Goal: Information Seeking & Learning: Check status

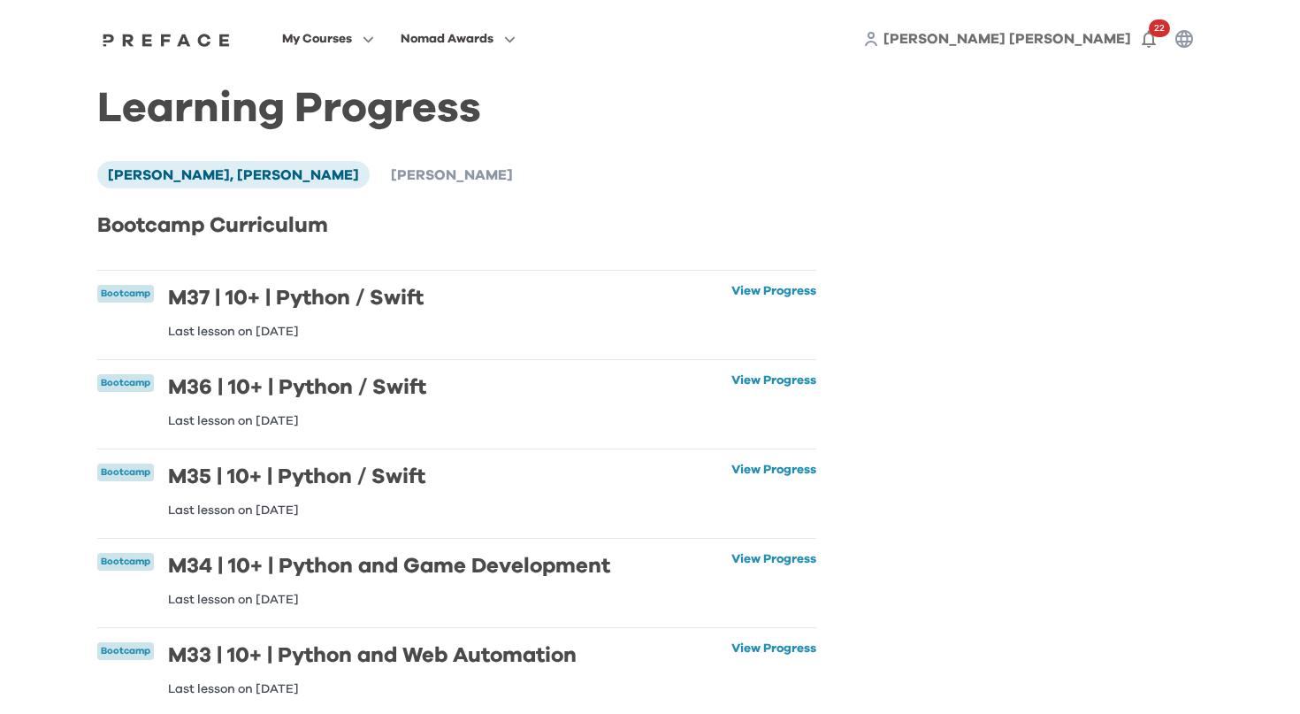
click at [1024, 38] on span "[PERSON_NAME] [PERSON_NAME]" at bounding box center [1008, 39] width 248 height 14
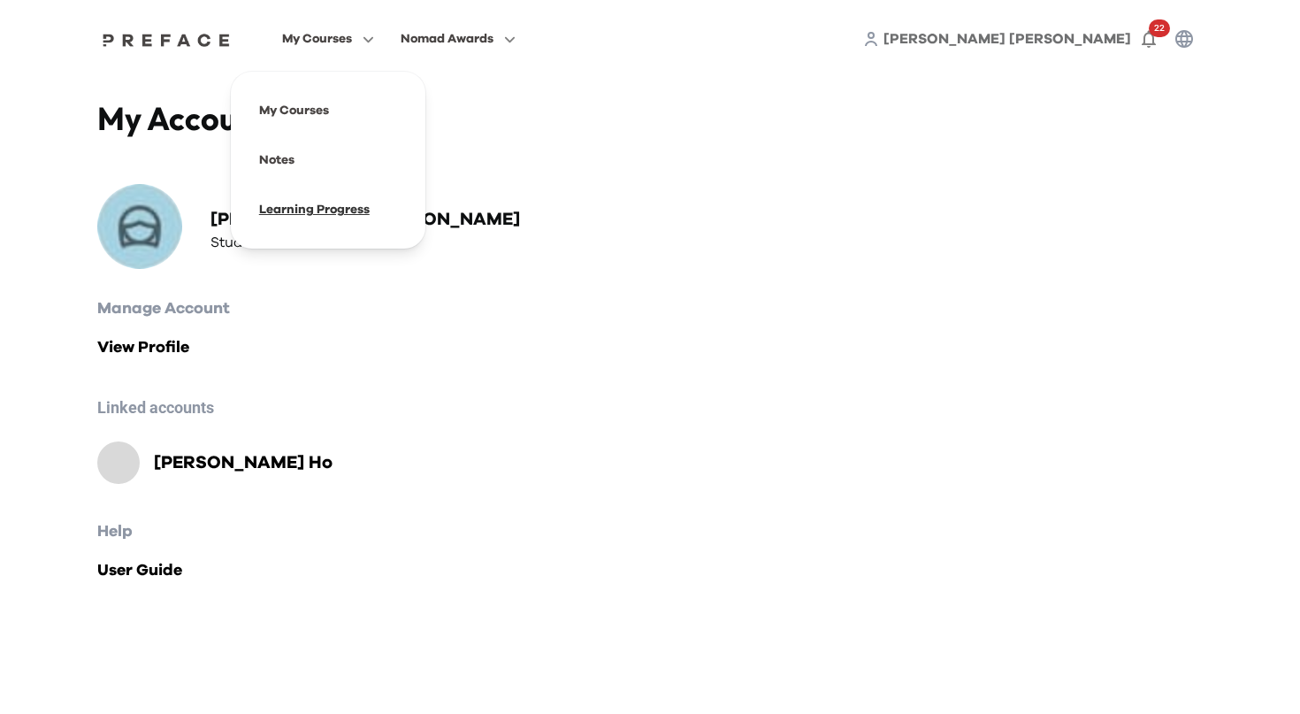
click at [390, 212] on span at bounding box center [328, 210] width 166 height 50
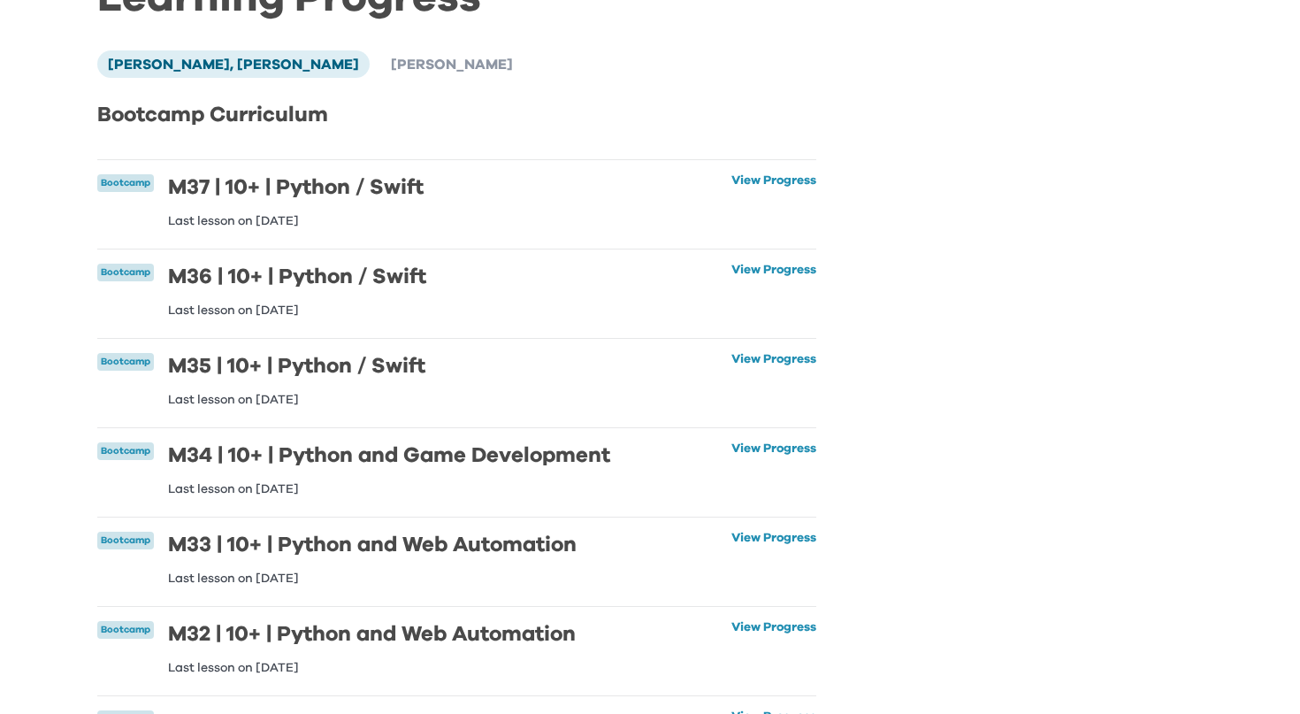
scroll to position [113, 0]
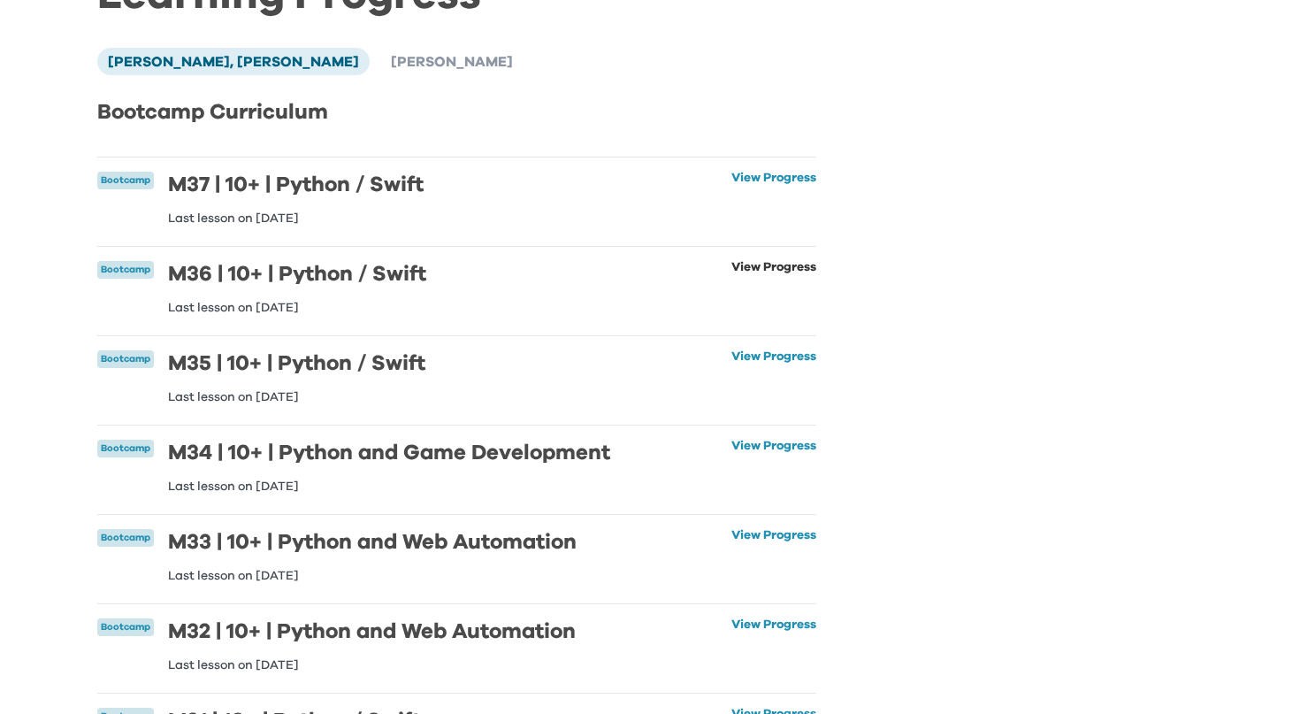
click at [771, 268] on link "View Progress" at bounding box center [773, 287] width 85 height 53
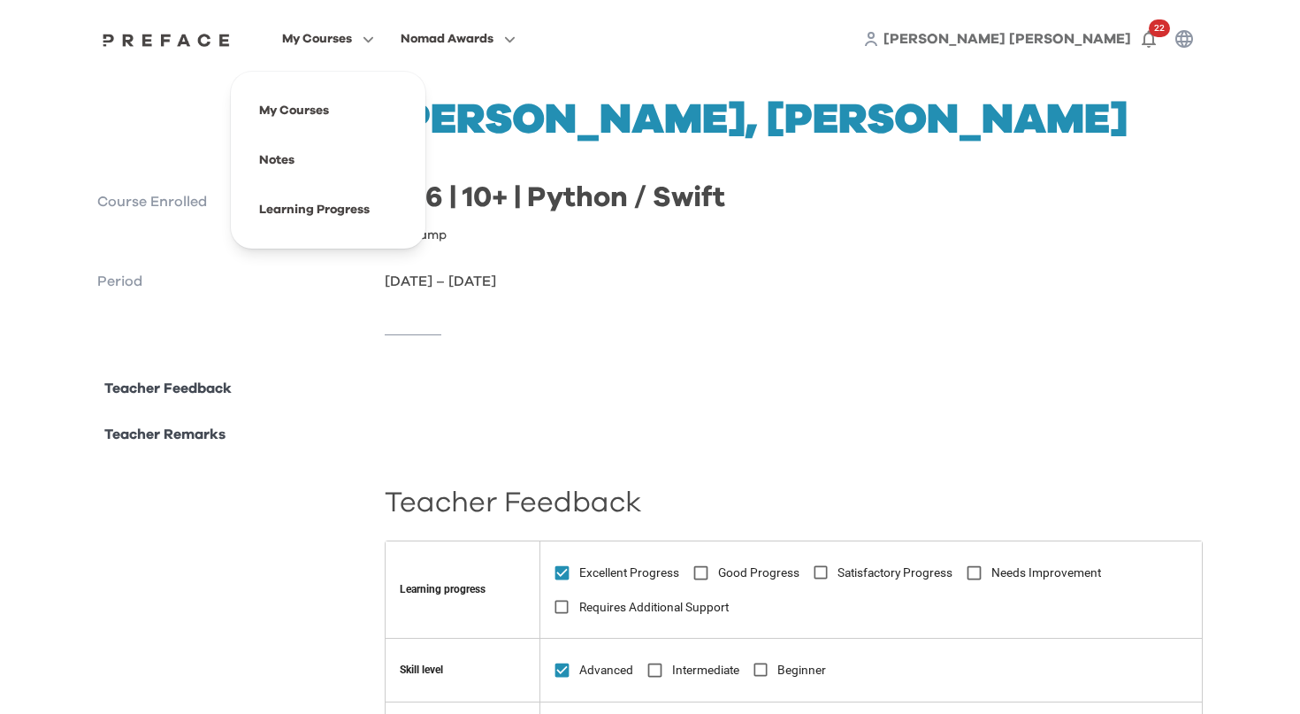
click at [352, 38] on span "My Courses" at bounding box center [317, 38] width 70 height 21
click at [352, 203] on span at bounding box center [328, 210] width 166 height 50
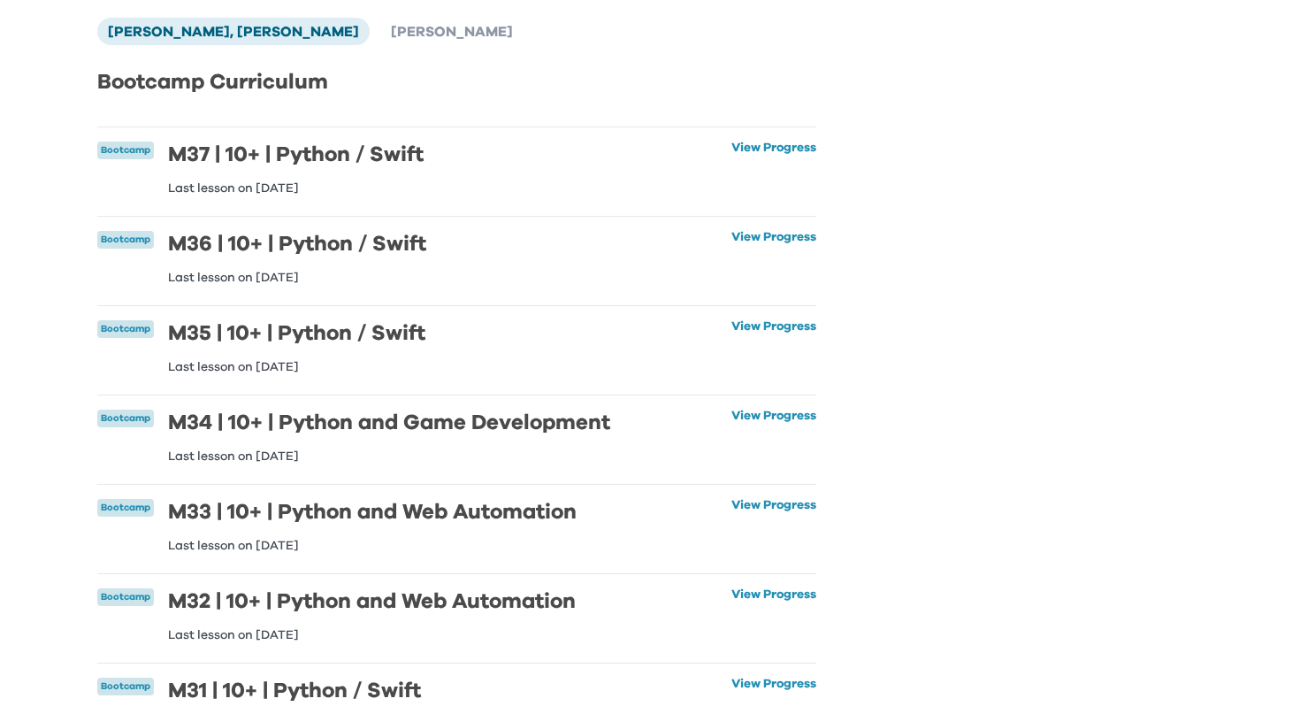
scroll to position [112, 0]
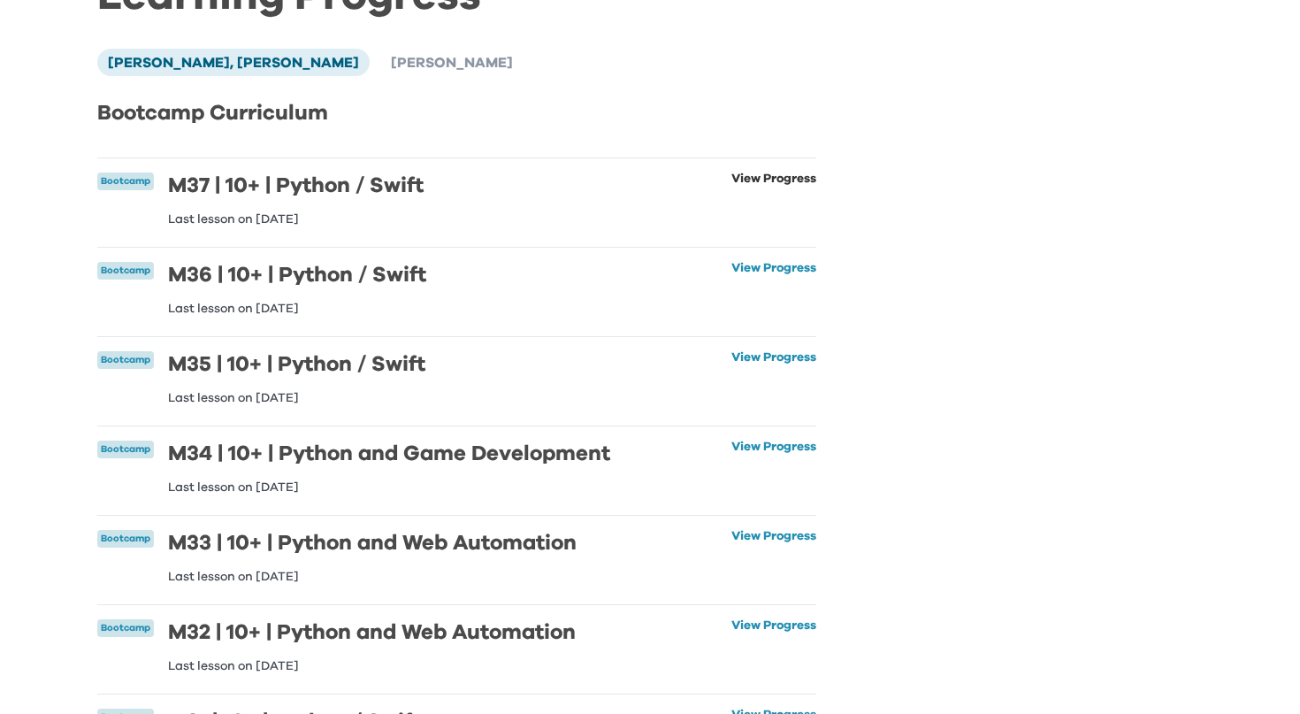
click at [733, 181] on link "View Progress" at bounding box center [773, 198] width 85 height 53
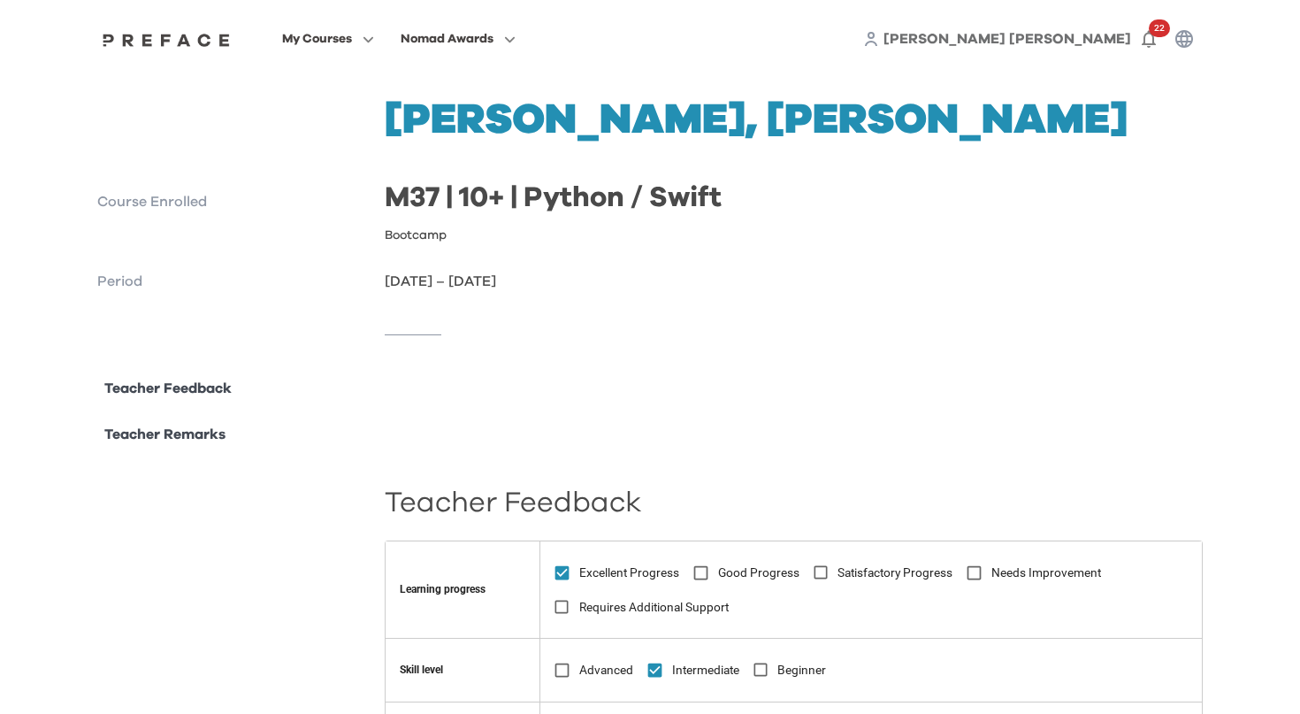
click at [191, 432] on p "Teacher Remarks" at bounding box center [164, 434] width 121 height 21
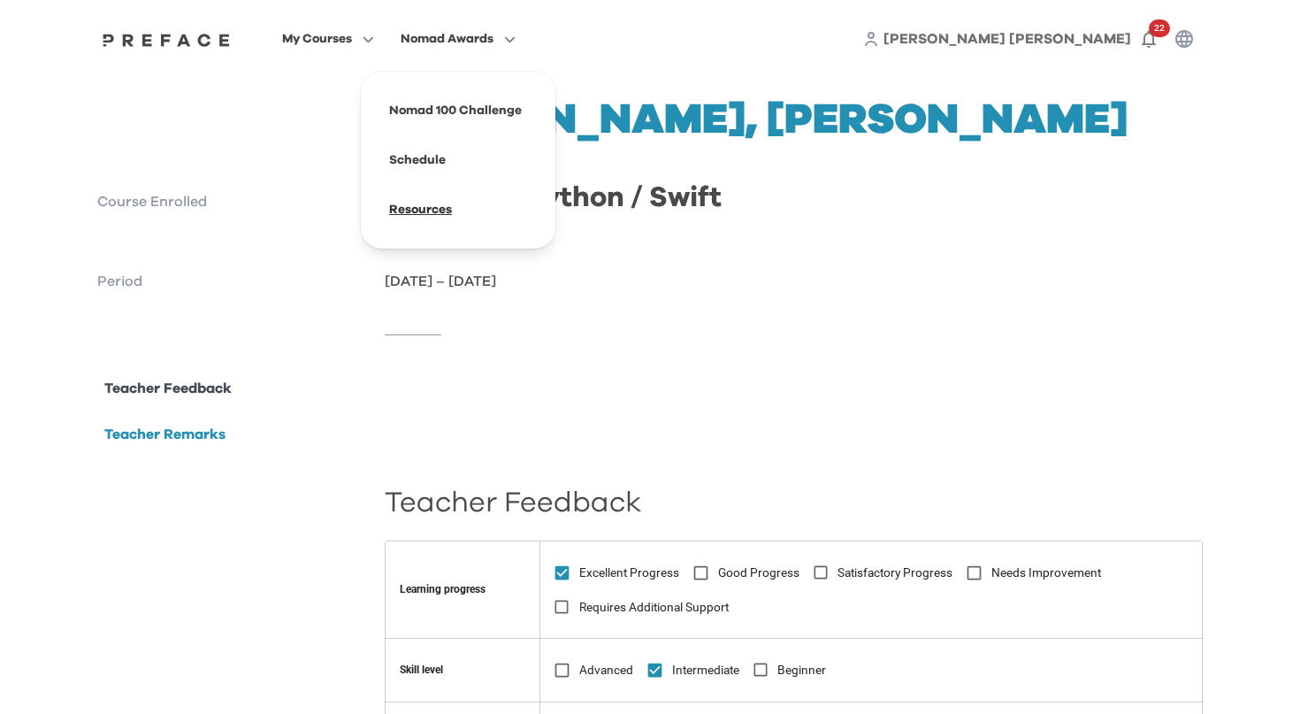
click at [517, 188] on span at bounding box center [458, 210] width 166 height 50
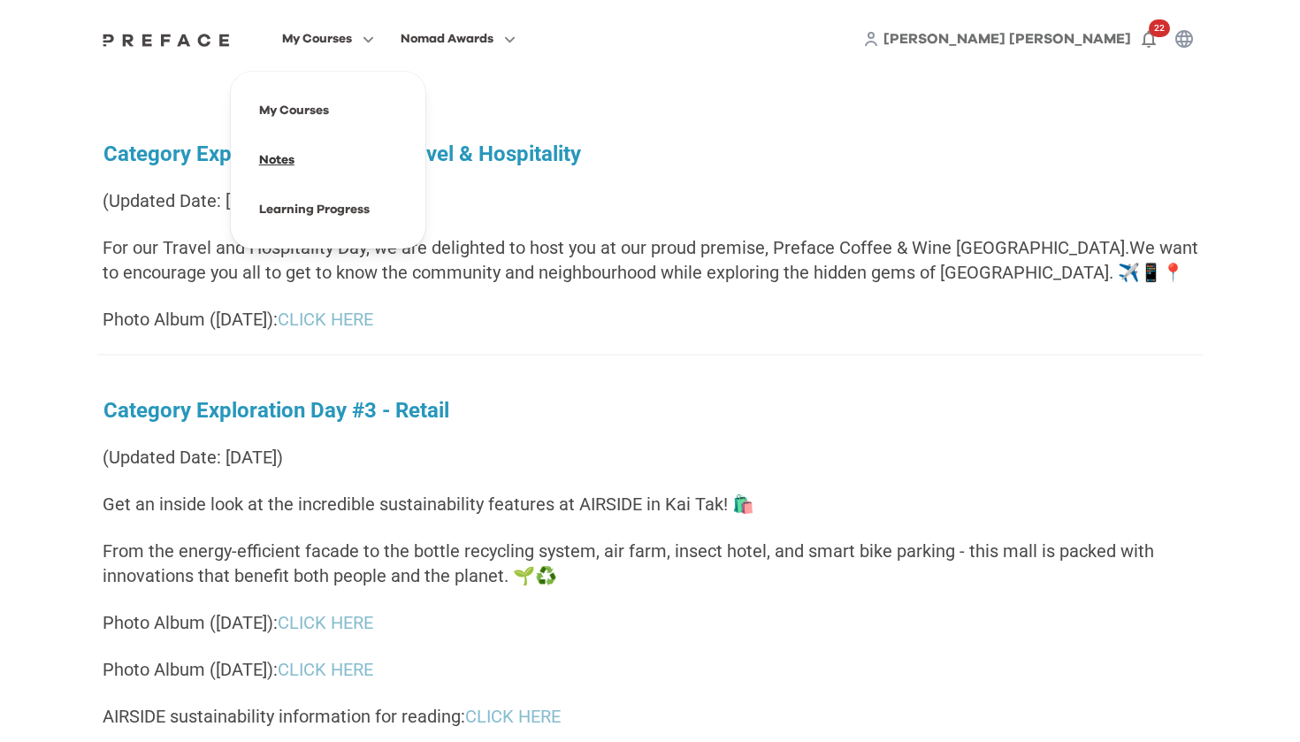
click at [371, 167] on span at bounding box center [328, 160] width 166 height 50
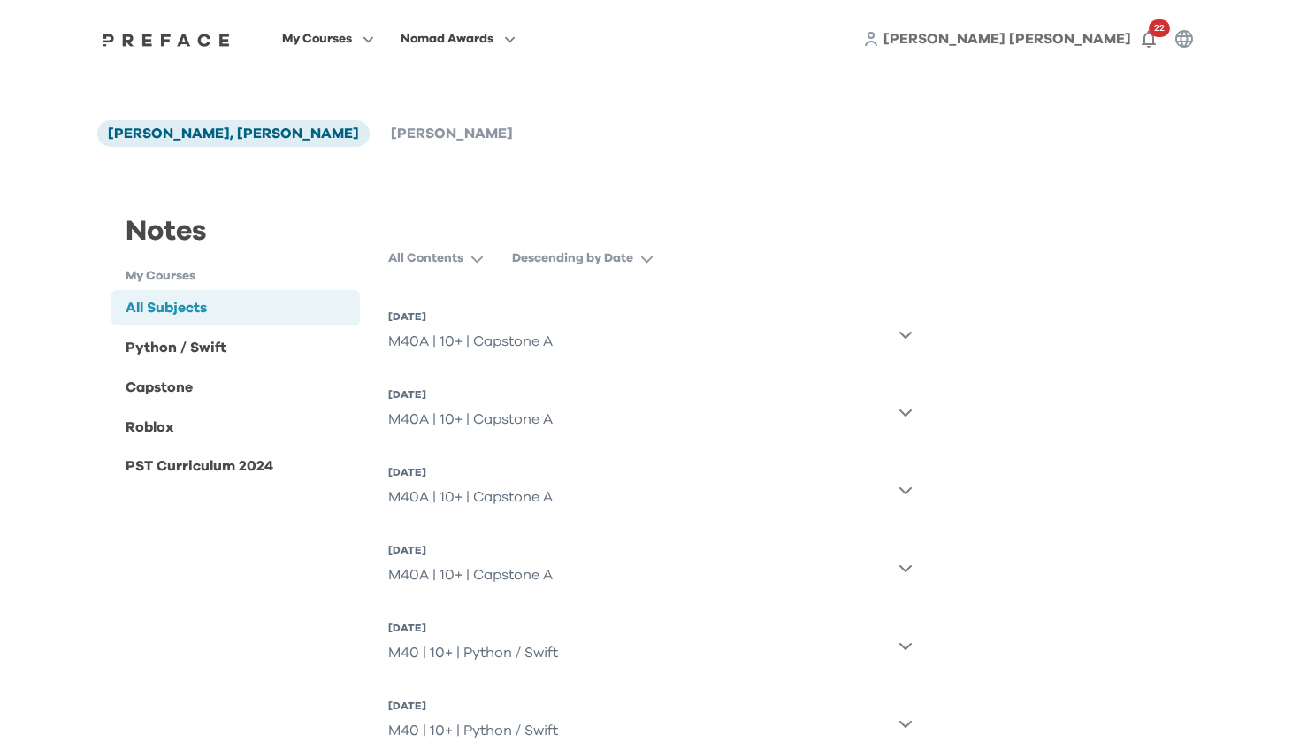
click at [908, 341] on icon "button" at bounding box center [906, 334] width 14 height 14
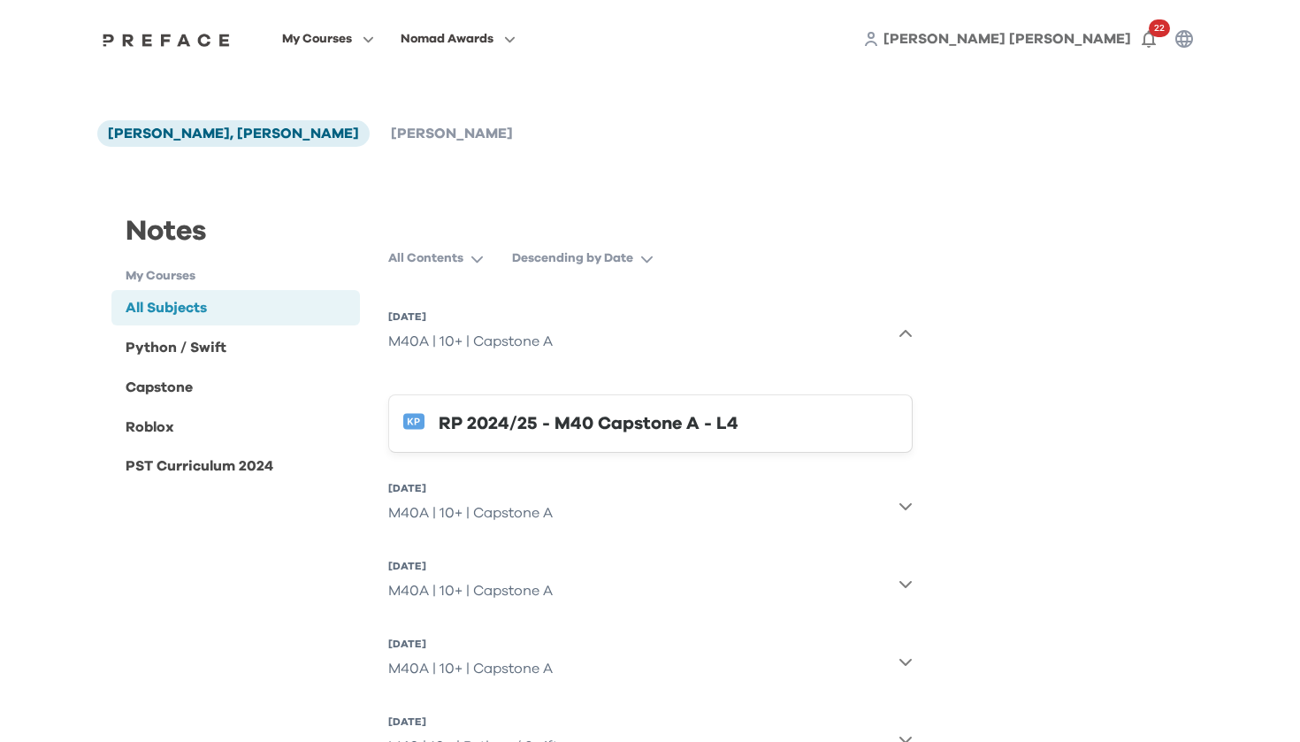
click at [908, 341] on icon "button" at bounding box center [906, 334] width 14 height 14
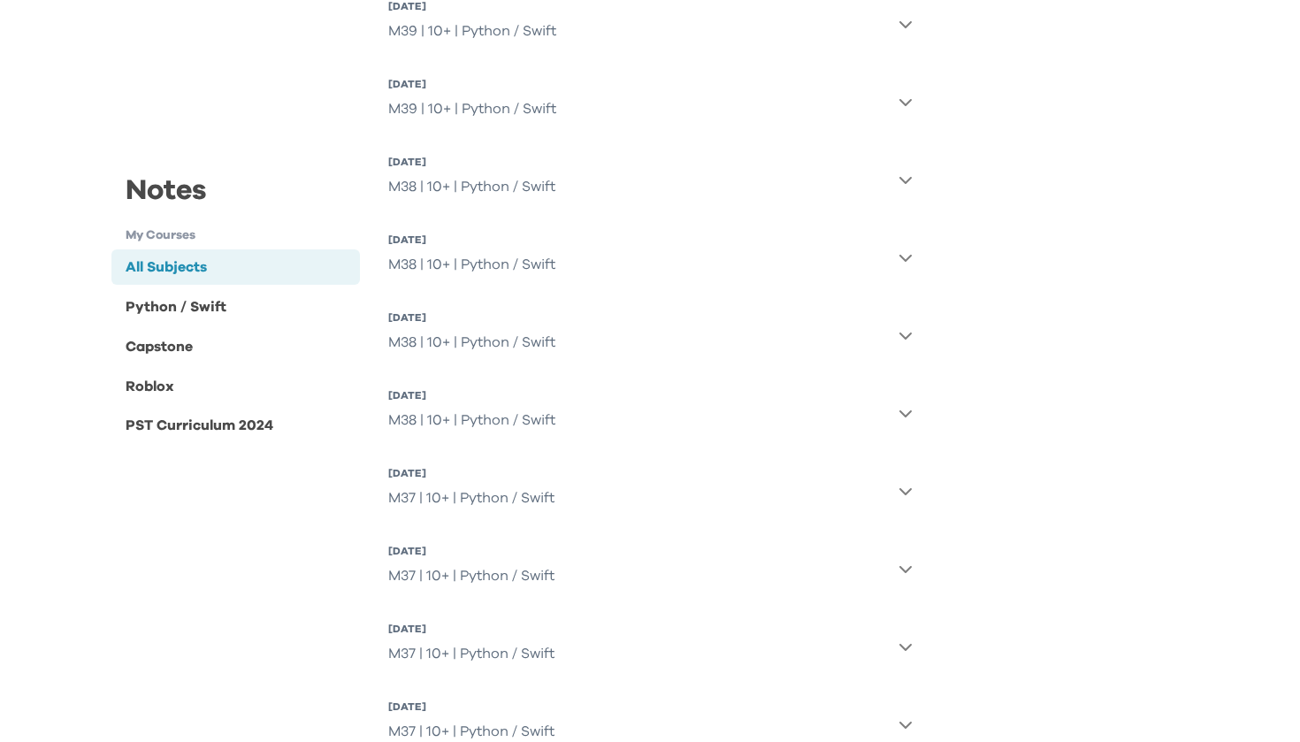
scroll to position [1086, 0]
click at [908, 423] on icon "button" at bounding box center [906, 416] width 14 height 14
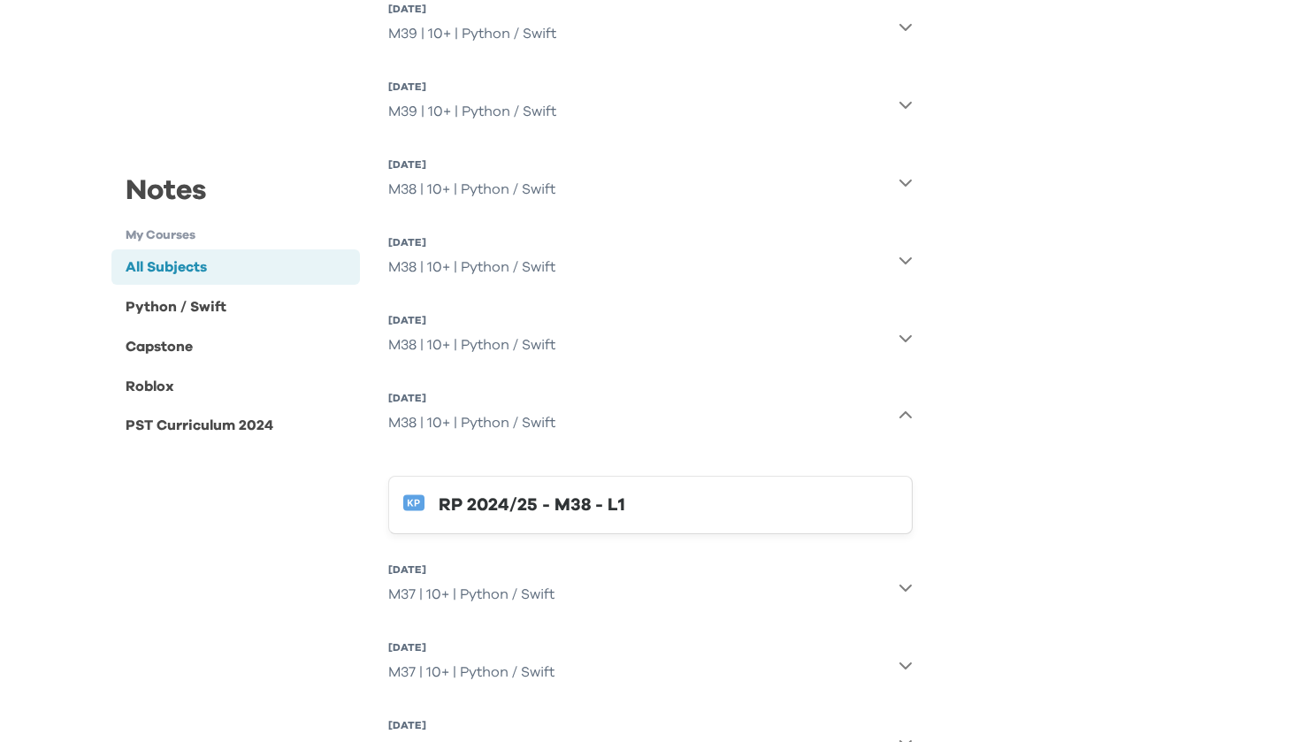
click at [908, 423] on icon "button" at bounding box center [906, 416] width 14 height 14
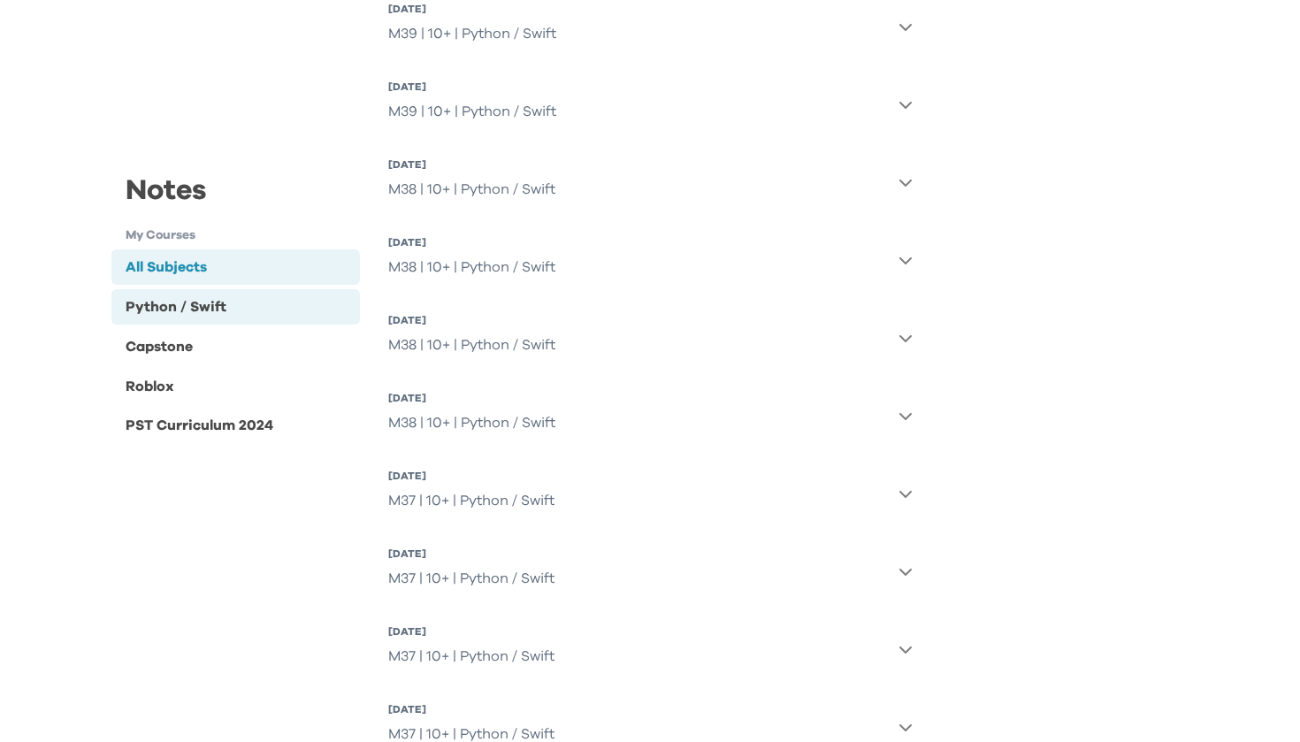
click at [256, 315] on div "Python / Swift" at bounding box center [235, 306] width 249 height 35
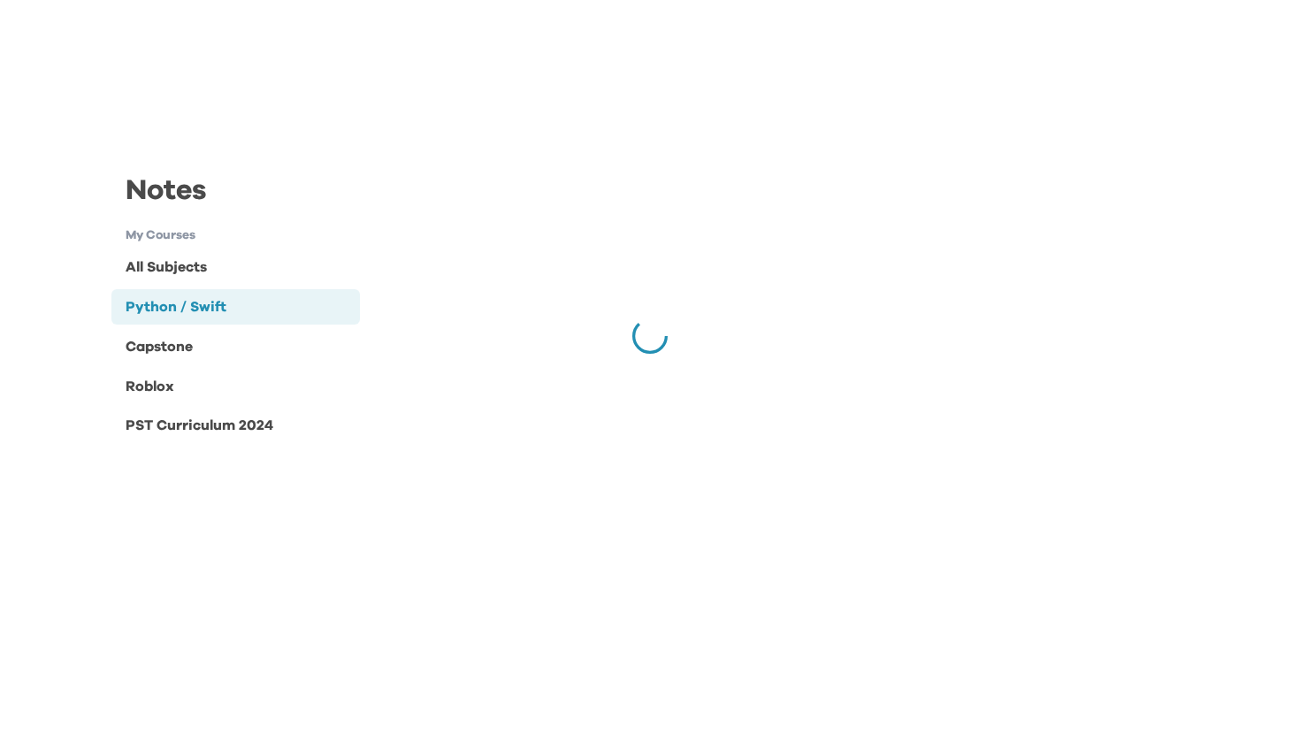
scroll to position [278, 0]
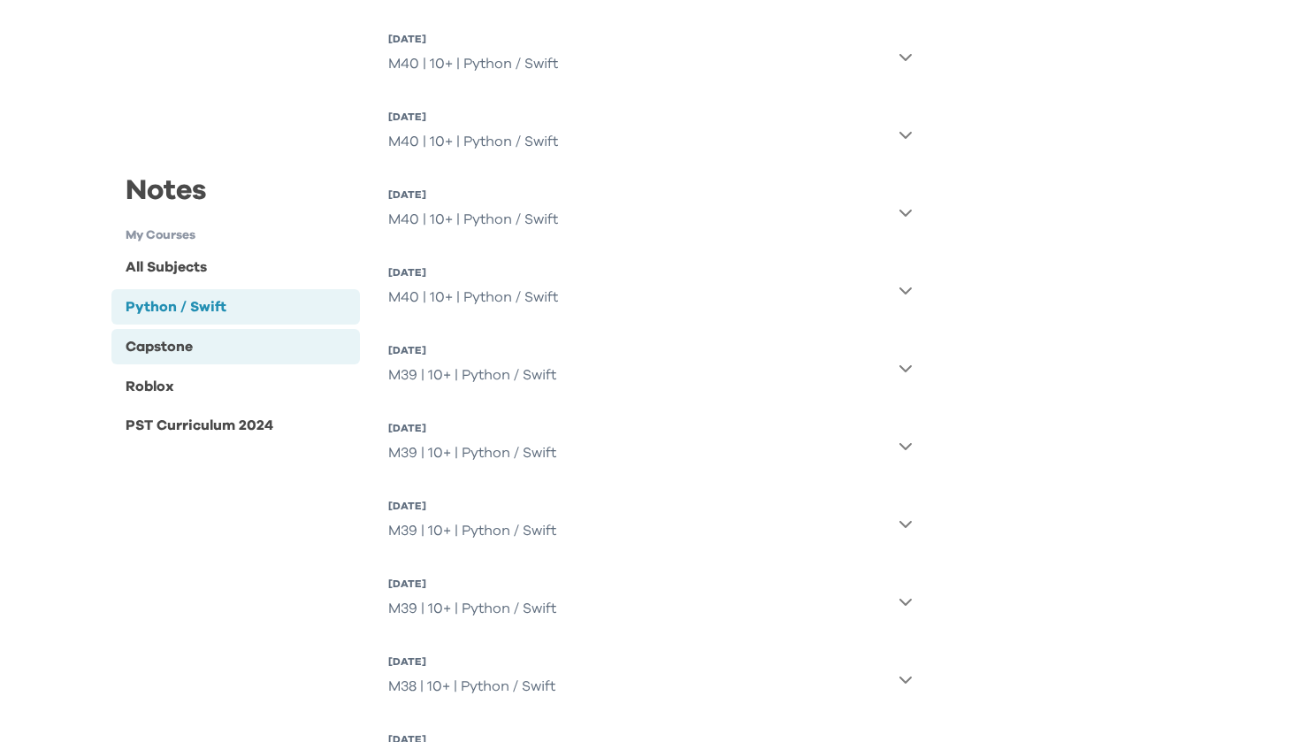
click at [227, 355] on div "Capstone" at bounding box center [235, 345] width 249 height 35
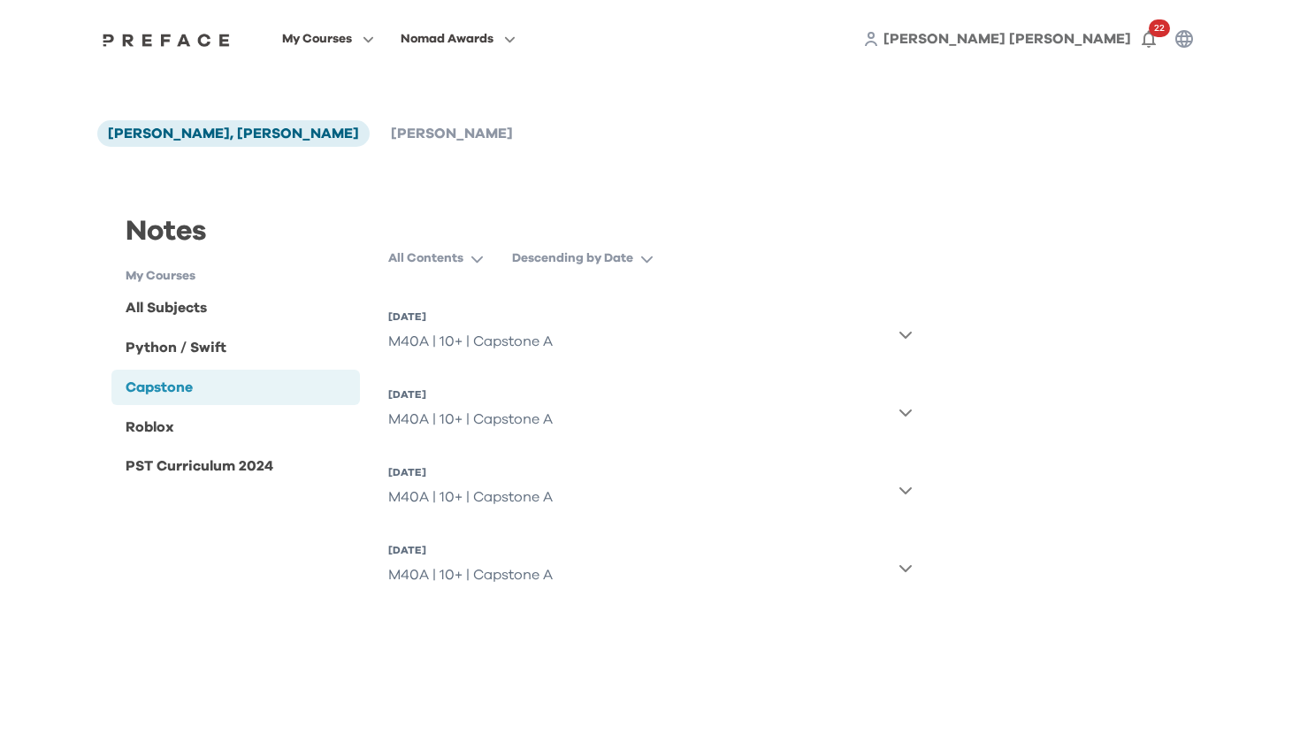
scroll to position [0, 0]
click at [199, 436] on div "Roblox" at bounding box center [235, 427] width 249 height 35
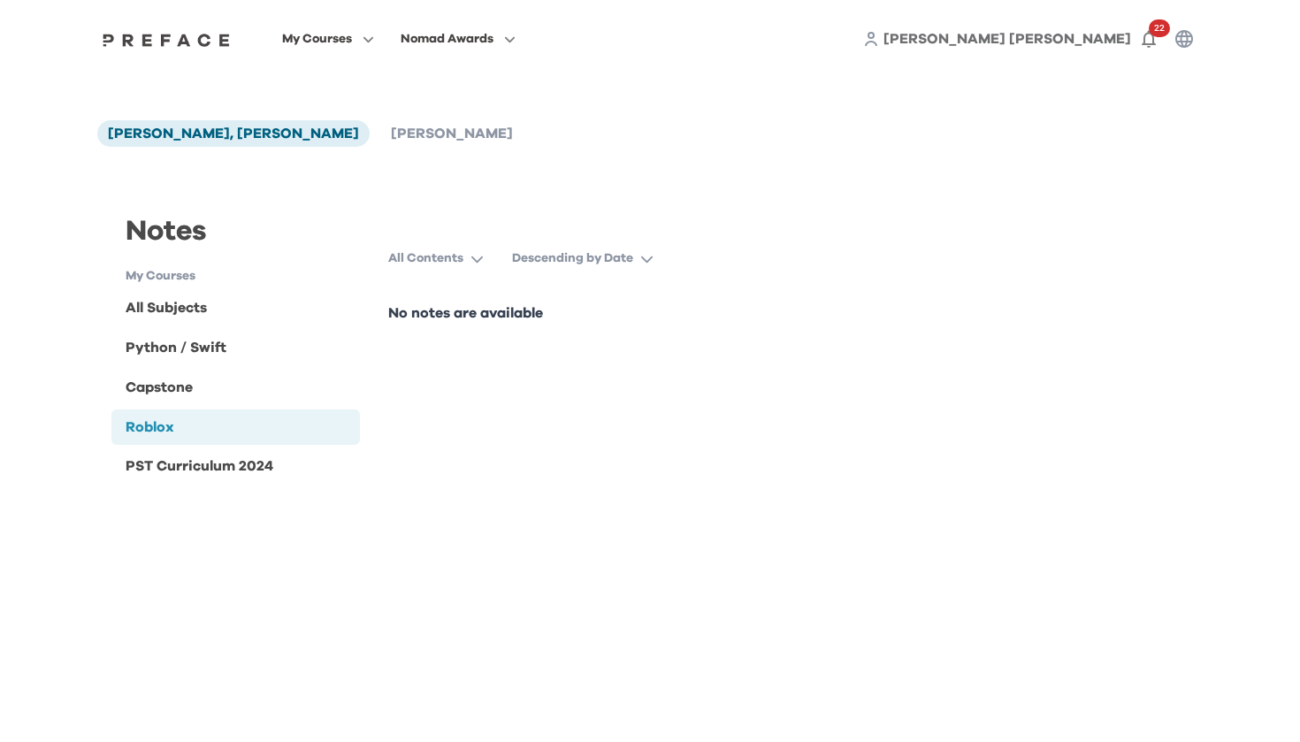
click at [197, 485] on div "Notes My Courses All Subjects Python / Swift Capstone Roblox PST Curriculum 2024" at bounding box center [235, 350] width 249 height 278
click at [202, 474] on div "PST Curriculum 2024" at bounding box center [200, 466] width 148 height 21
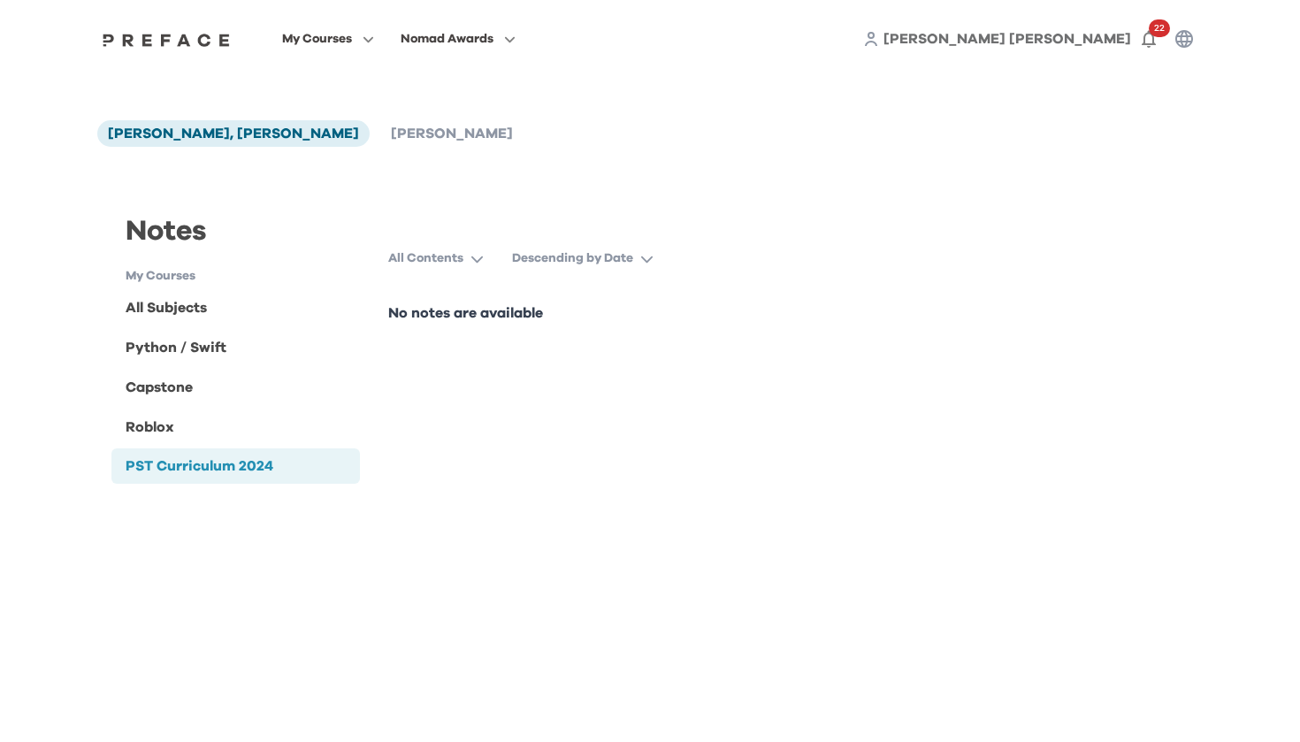
click at [186, 281] on h1 "My Courses" at bounding box center [243, 276] width 234 height 19
click at [391, 133] on span "[PERSON_NAME]" at bounding box center [452, 133] width 122 height 14
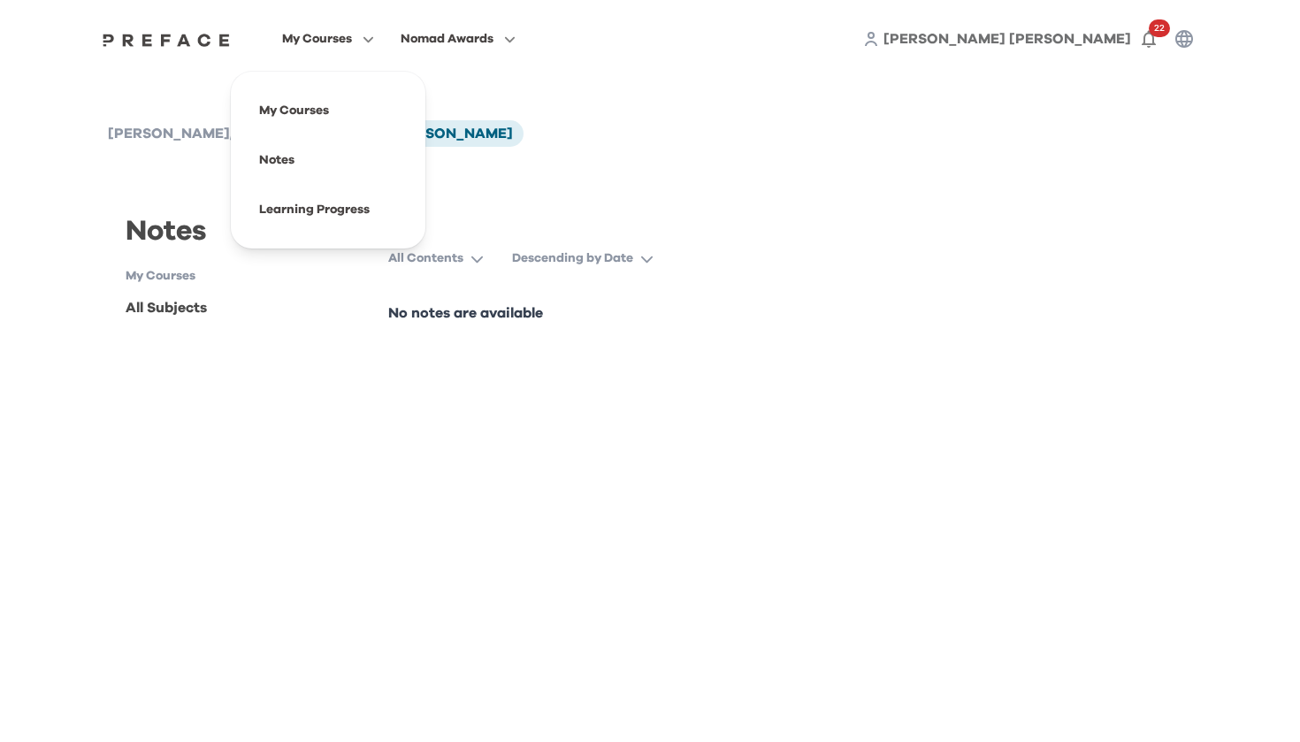
click at [374, 37] on icon "button" at bounding box center [365, 39] width 19 height 13
click at [401, 103] on span at bounding box center [328, 111] width 166 height 50
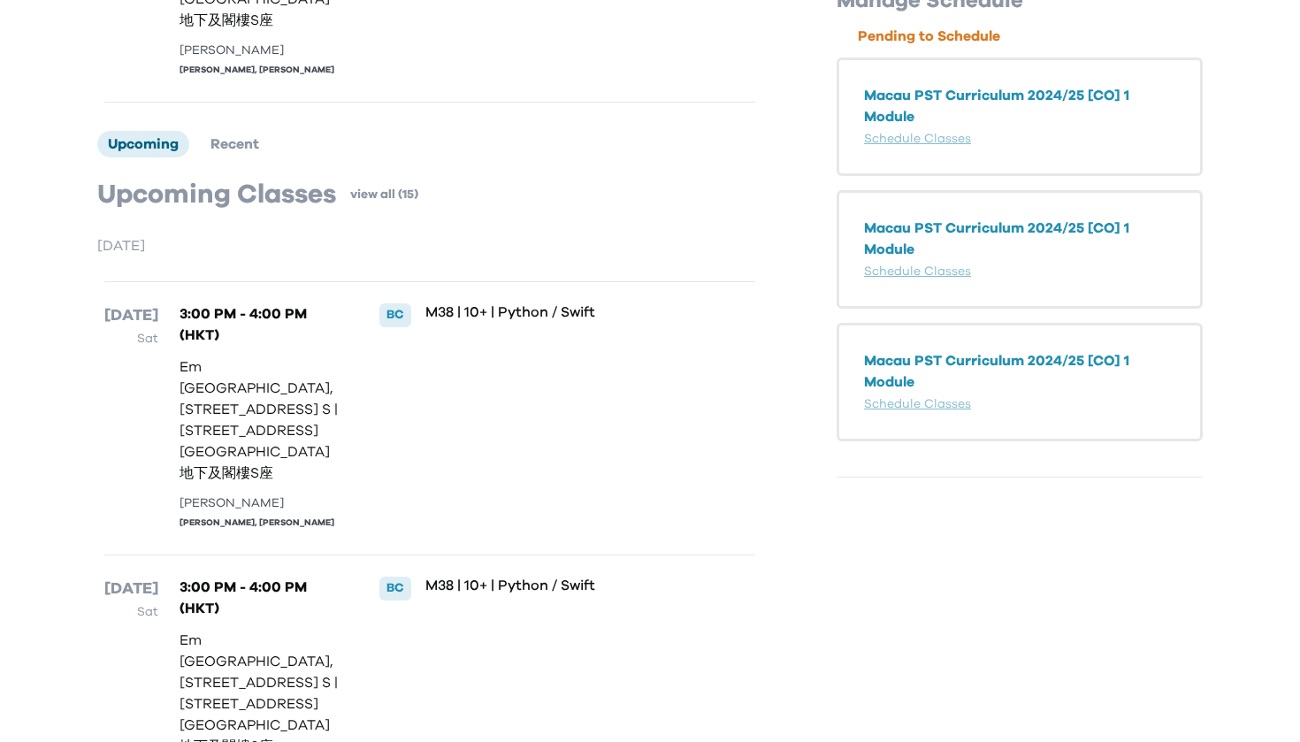
scroll to position [504, 0]
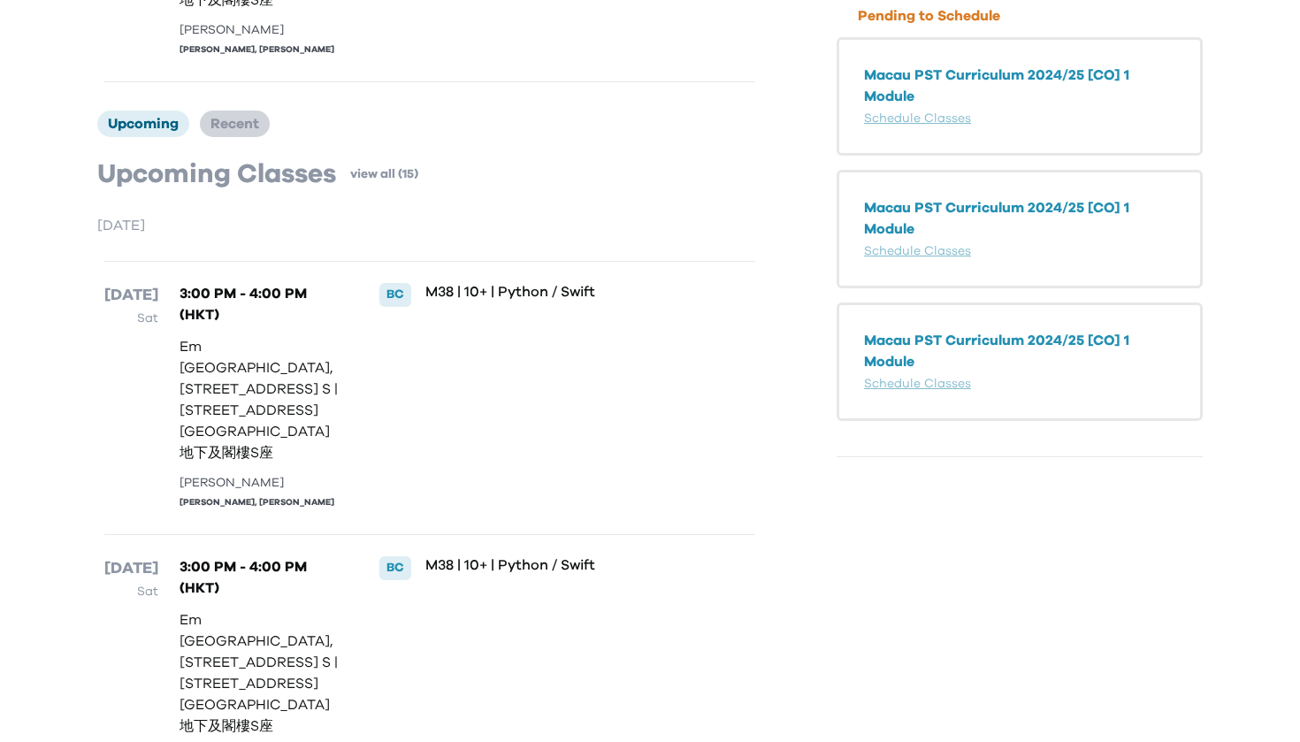
click at [255, 117] on span "Recent" at bounding box center [235, 124] width 49 height 14
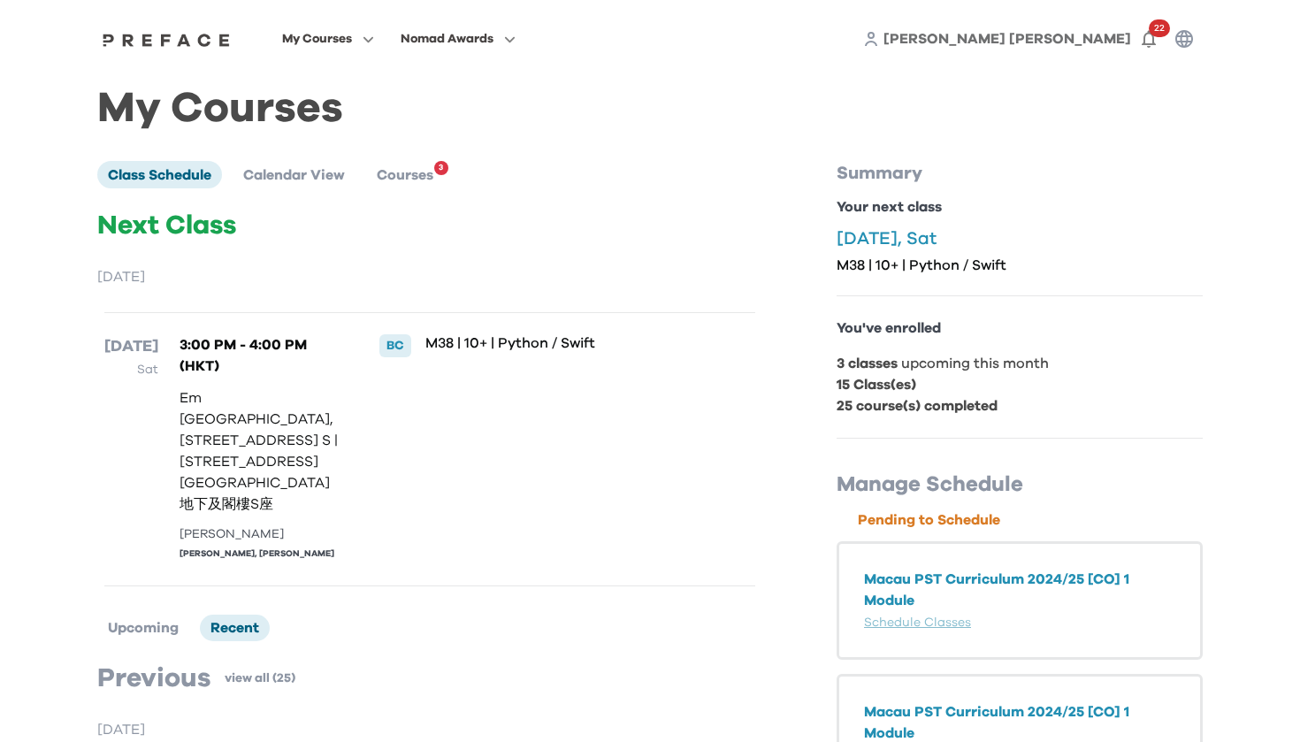
scroll to position [0, 0]
click at [438, 180] on li "Courses 3" at bounding box center [405, 174] width 78 height 27
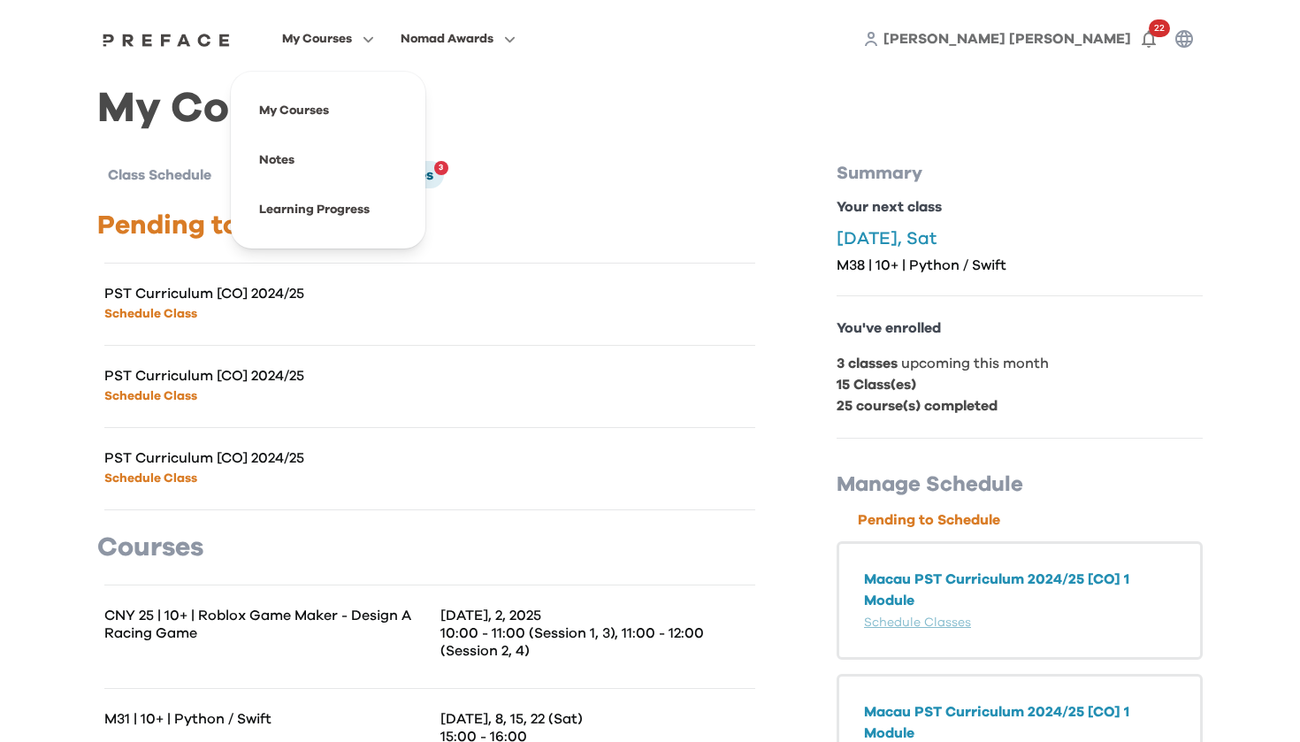
click at [379, 50] on button "My Courses" at bounding box center [328, 38] width 103 height 23
click at [388, 209] on span at bounding box center [328, 210] width 166 height 50
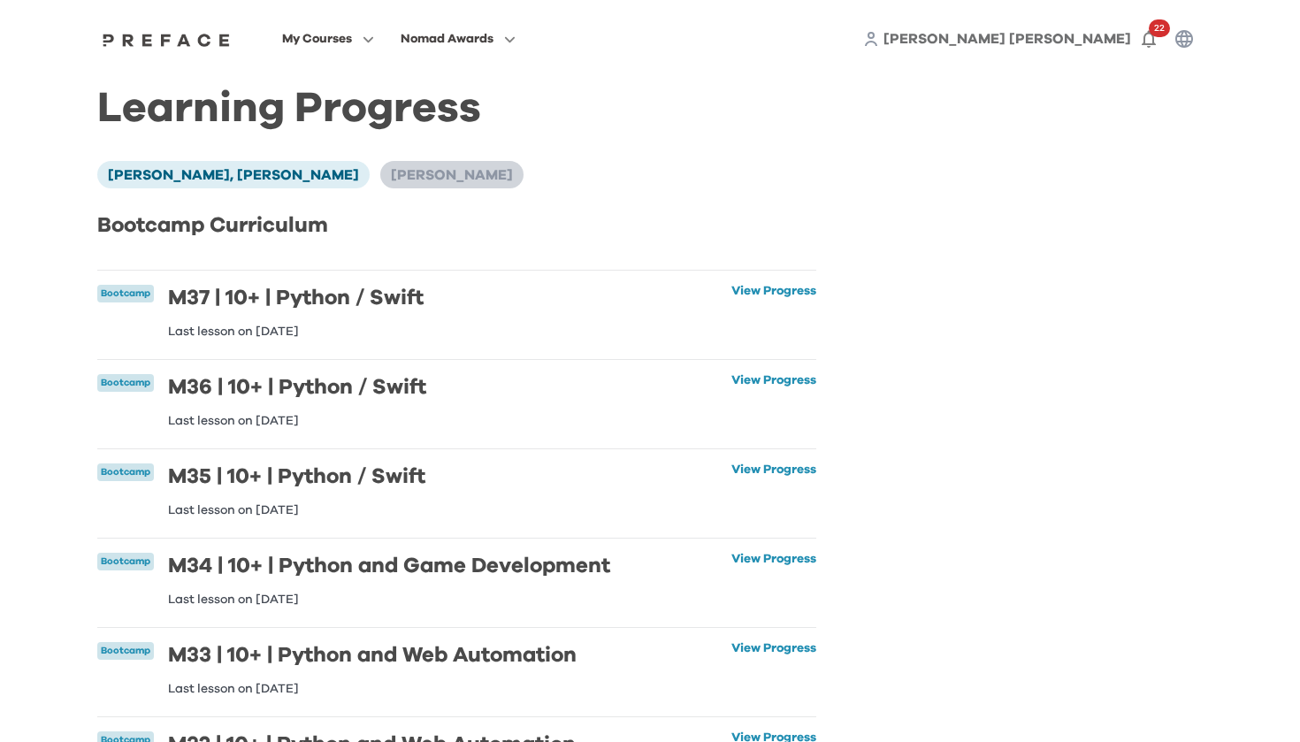
click at [391, 177] on span "[PERSON_NAME]" at bounding box center [452, 175] width 122 height 14
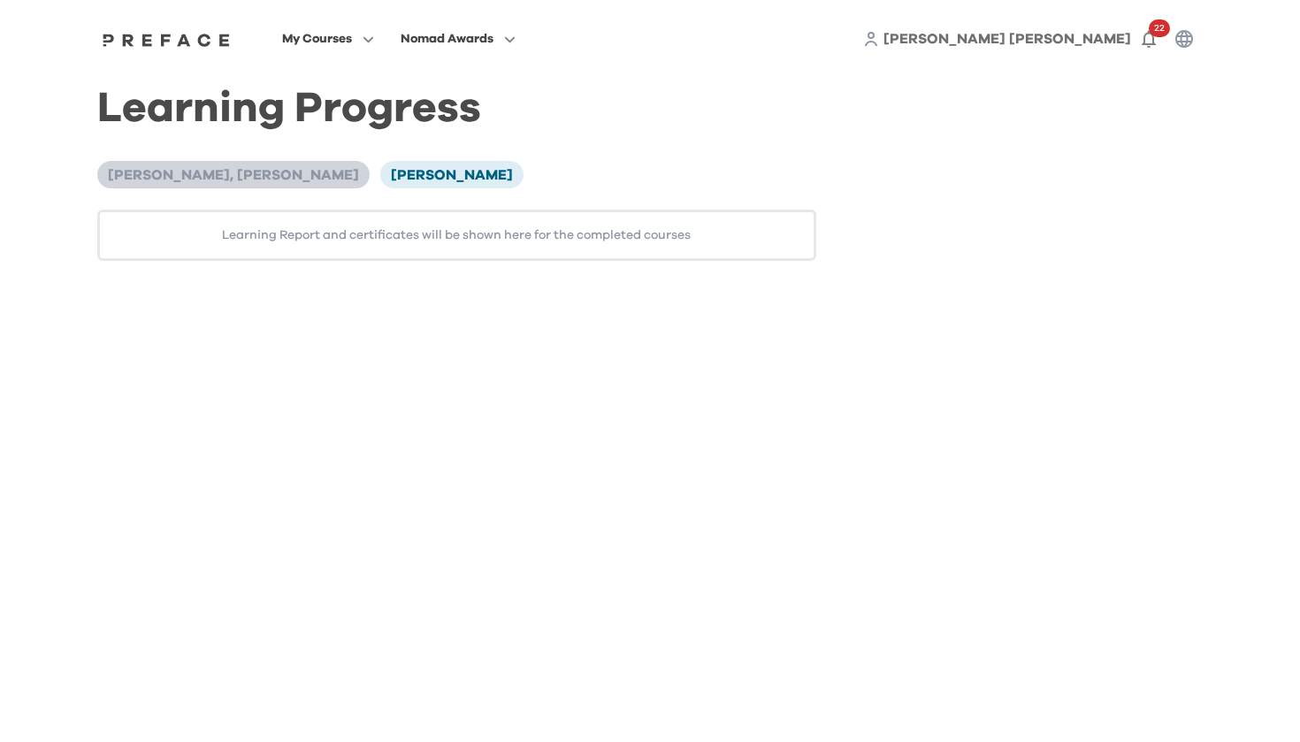
click at [213, 176] on span "[PERSON_NAME], [PERSON_NAME]" at bounding box center [233, 175] width 251 height 14
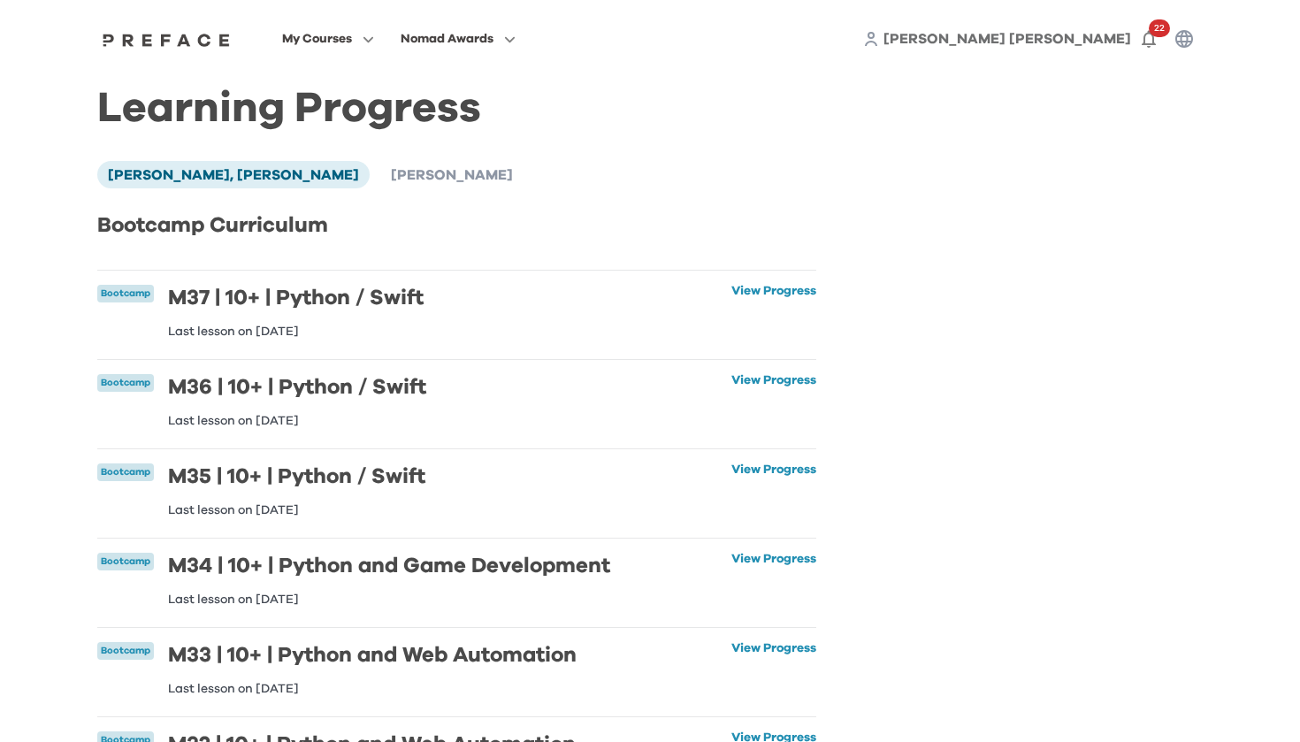
click at [336, 298] on h6 "M37 | 10+ | Python / Swift" at bounding box center [296, 298] width 256 height 27
click at [266, 329] on p "Last lesson on [DATE]" at bounding box center [296, 332] width 256 height 12
click at [1153, 42] on icon "button" at bounding box center [1149, 40] width 14 height 18
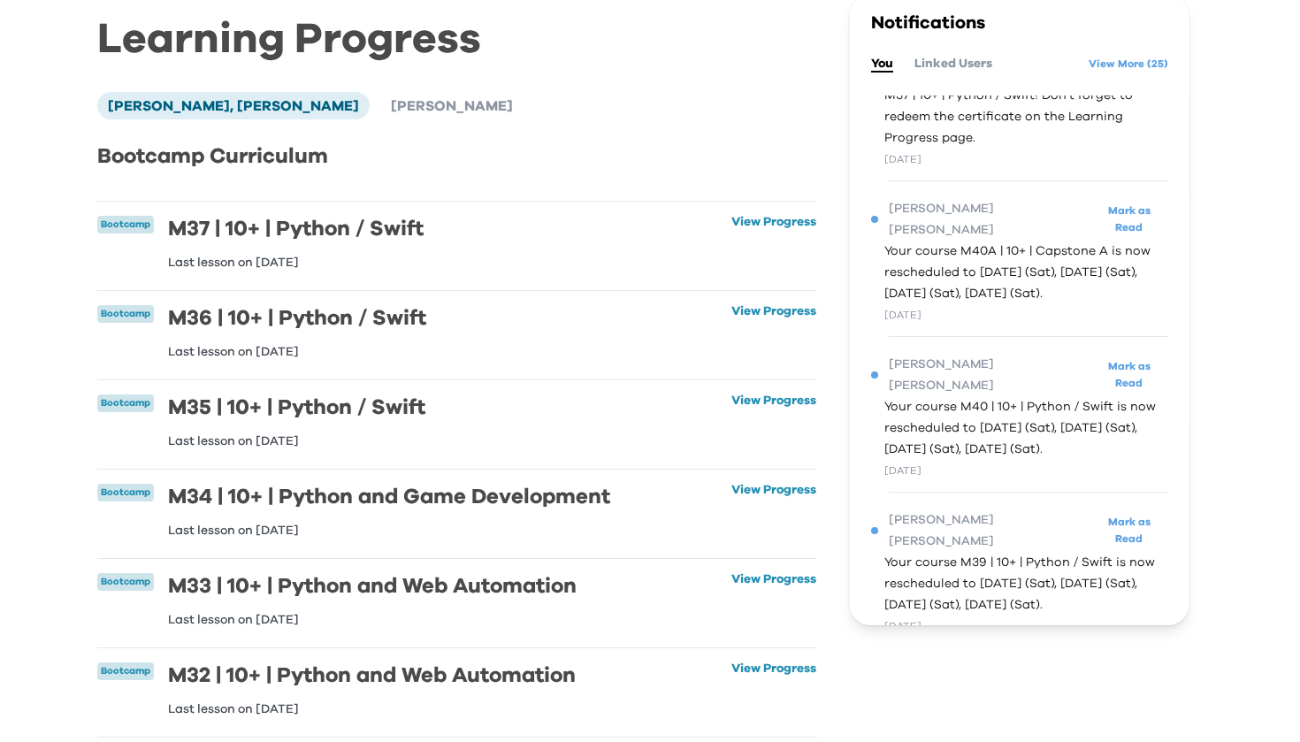
scroll to position [70, 0]
click at [1118, 661] on link "View More ( 24 )" at bounding box center [1128, 675] width 80 height 28
